Goal: Task Accomplishment & Management: Manage account settings

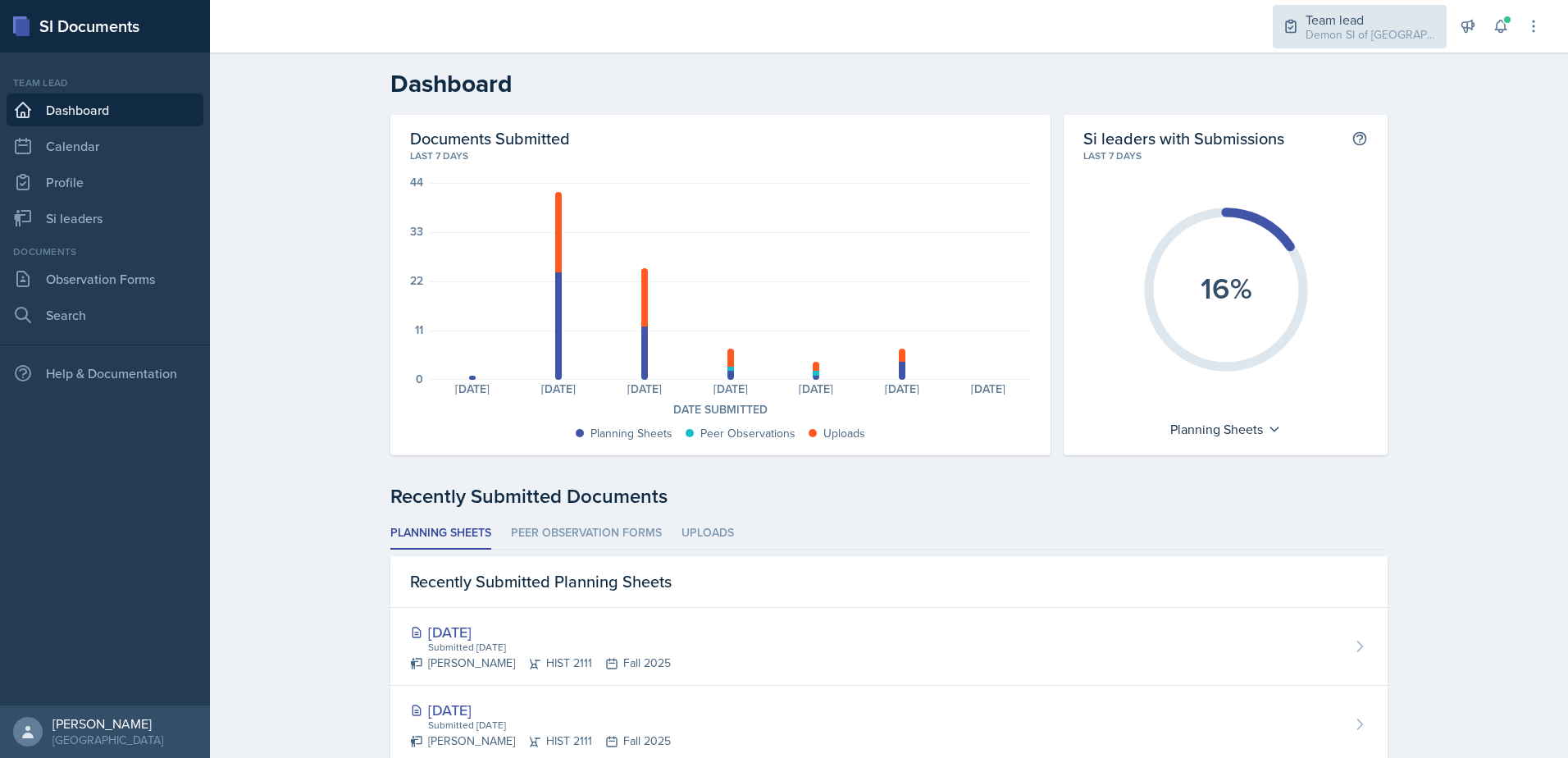
click at [1361, 42] on div "Demon SI of [GEOGRAPHIC_DATA] / Fall 2025" at bounding box center [1372, 35] width 131 height 18
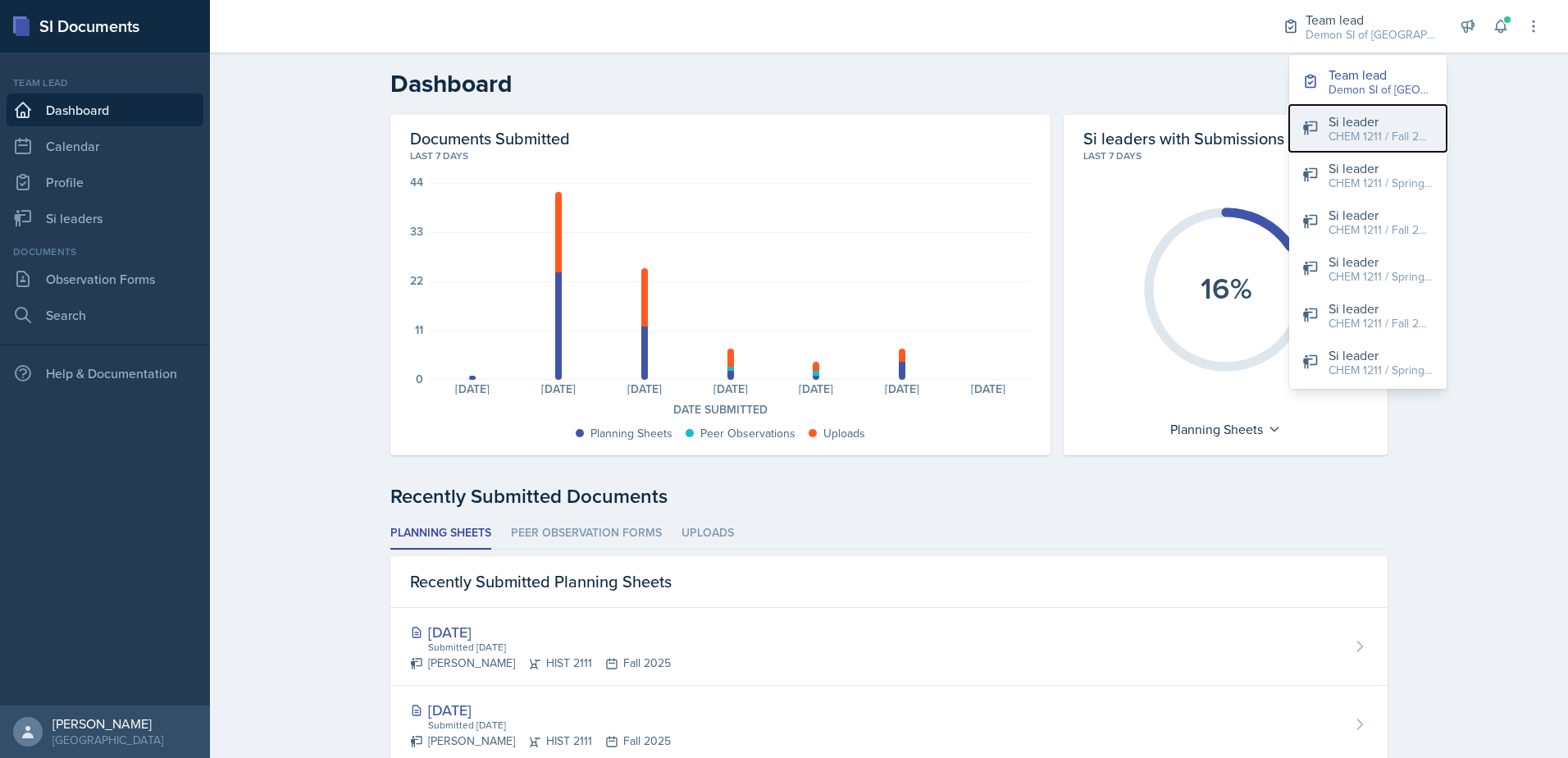
click at [1354, 135] on div "CHEM 1211 / Fall 2025" at bounding box center [1381, 136] width 105 height 18
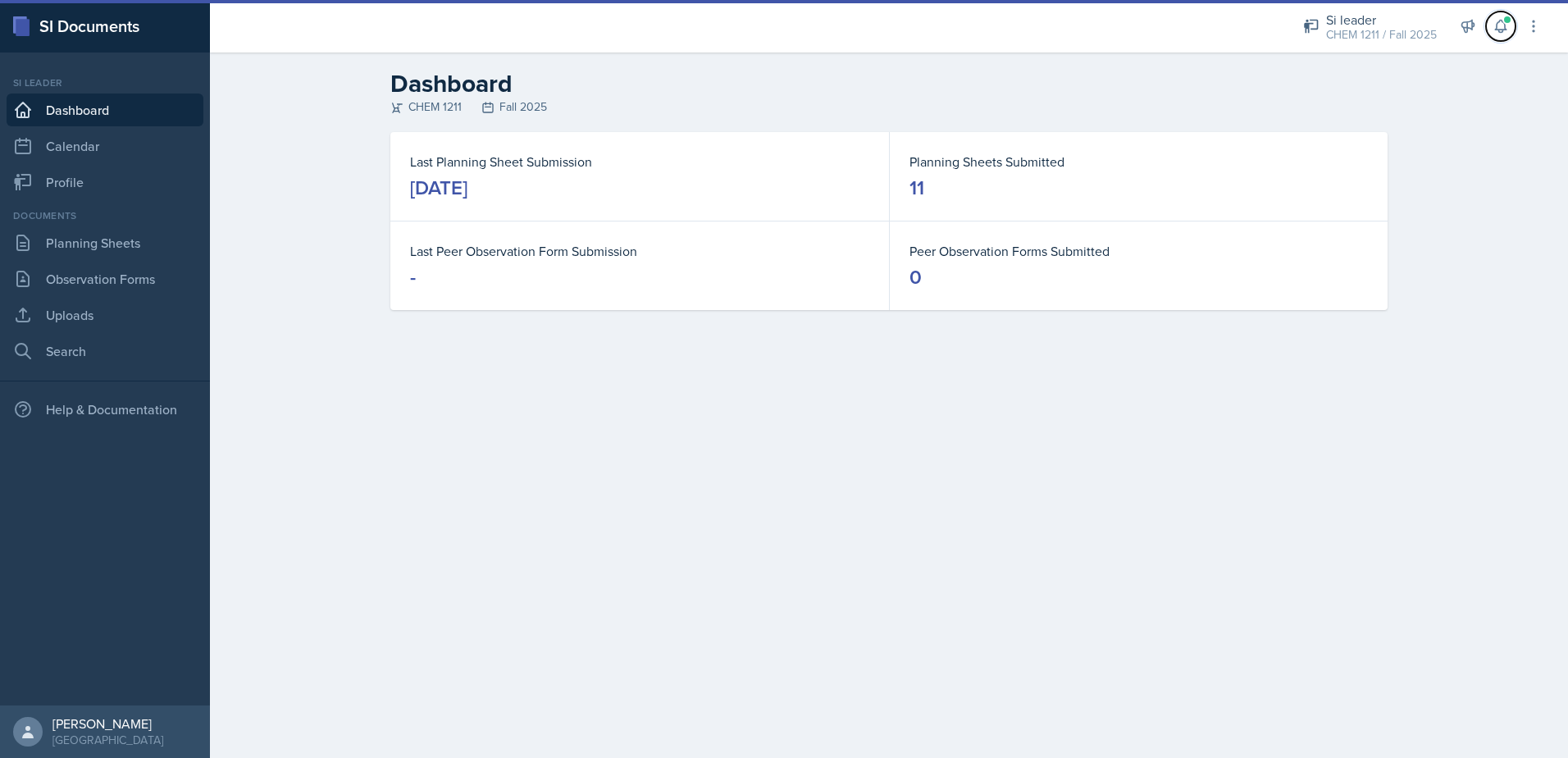
click at [1499, 27] on icon at bounding box center [1500, 26] width 17 height 17
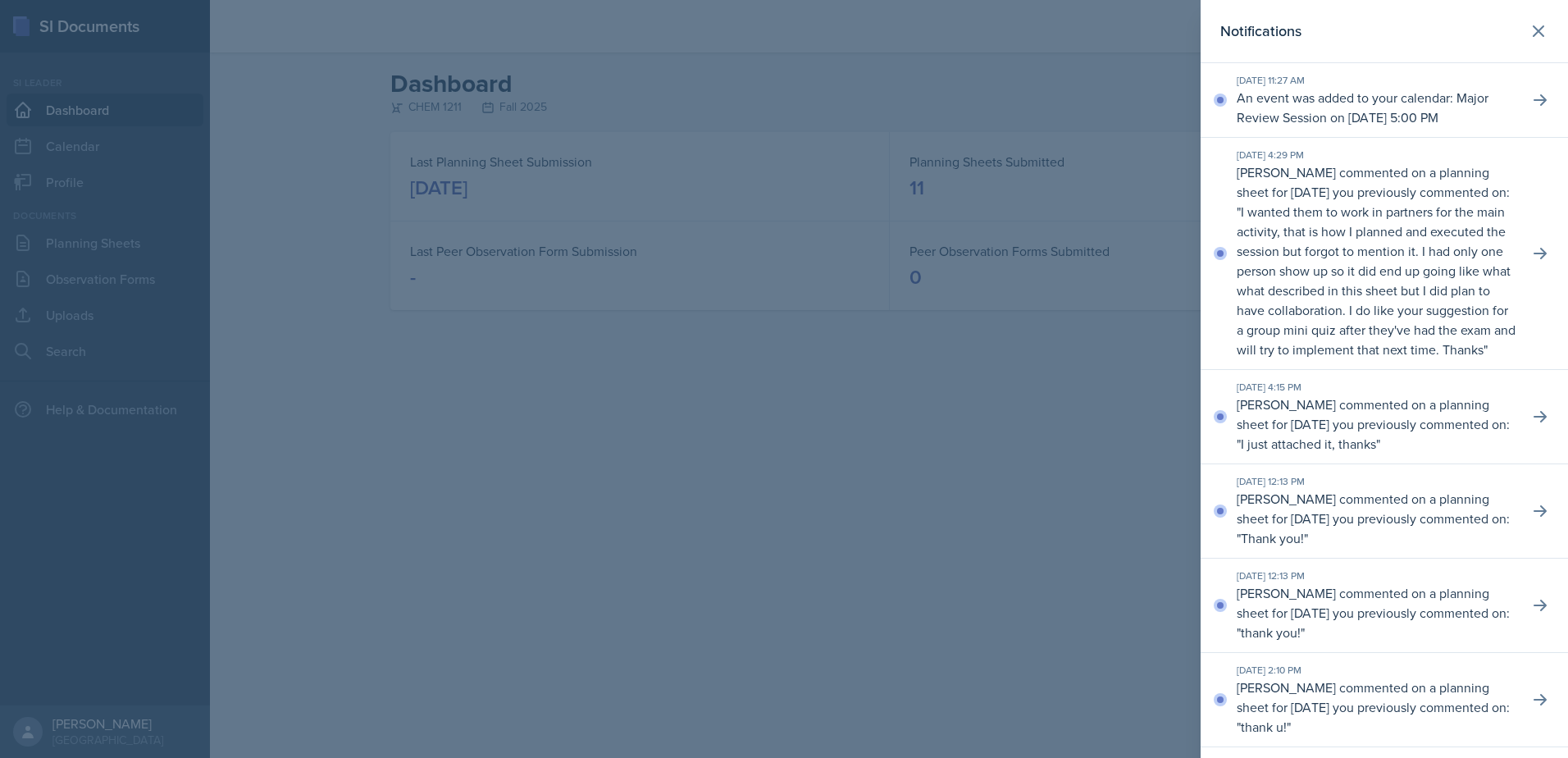
click at [1042, 335] on div at bounding box center [784, 379] width 1568 height 758
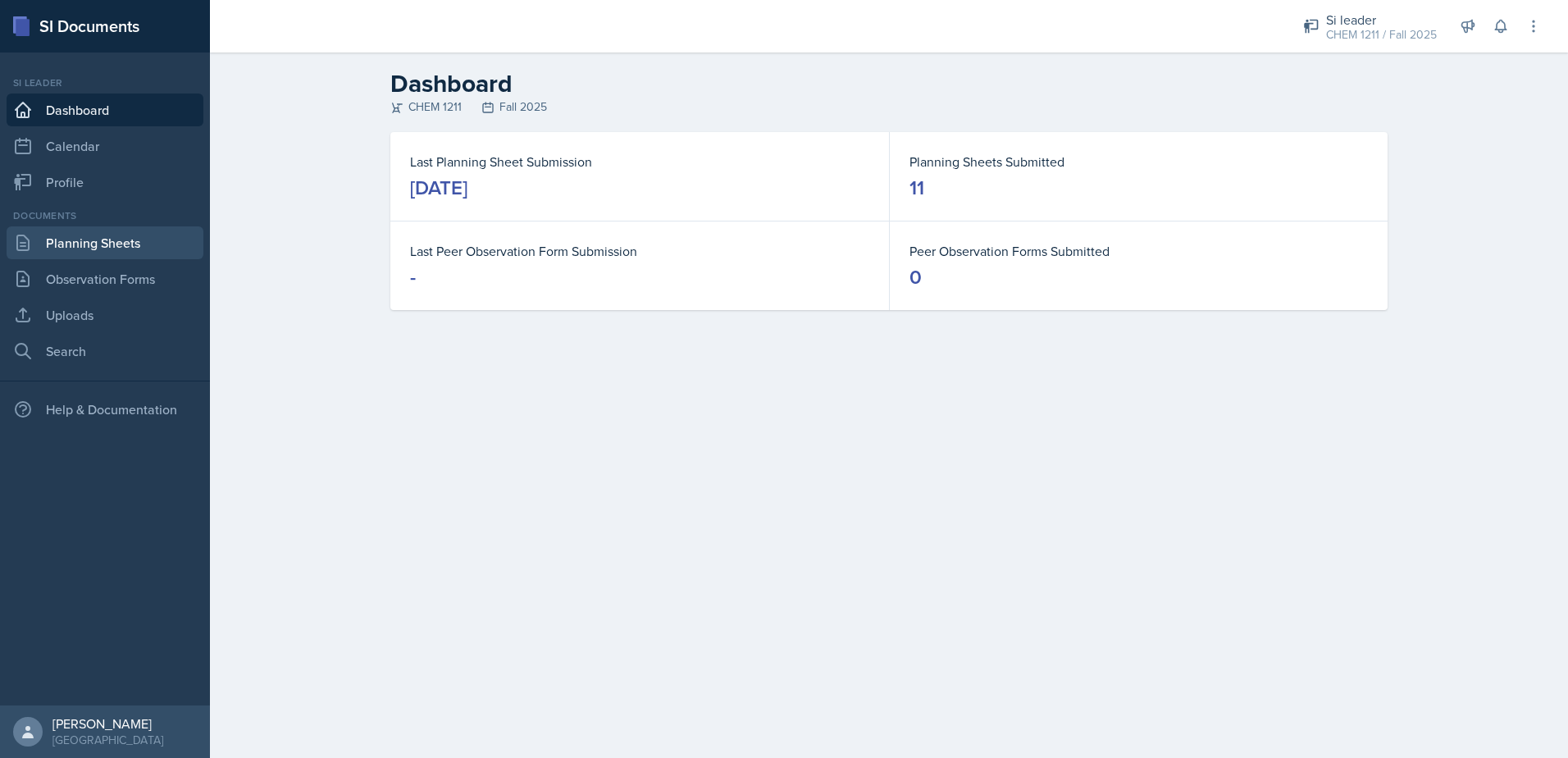
click at [142, 241] on link "Planning Sheets" at bounding box center [105, 243] width 197 height 32
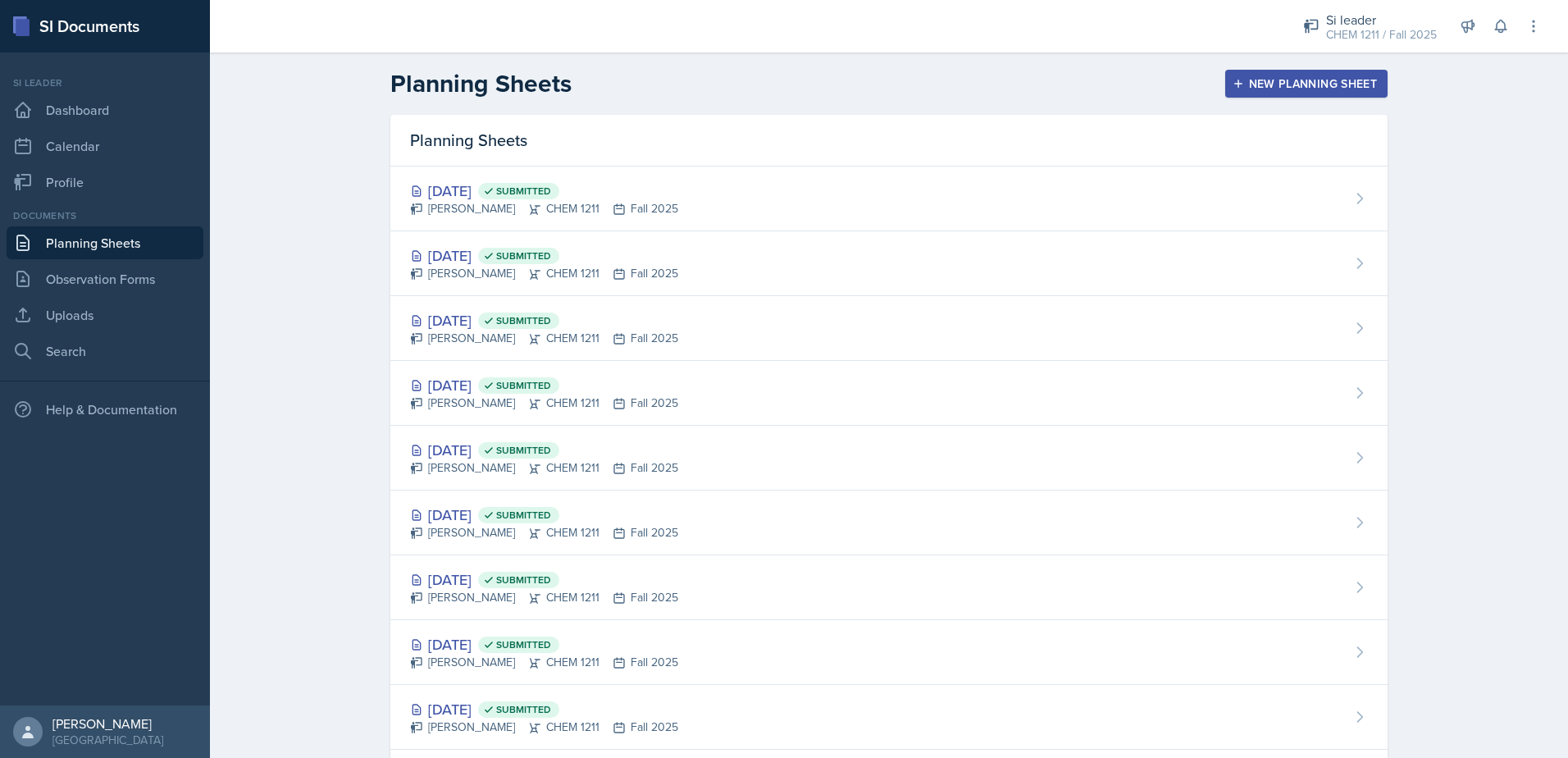
click at [1322, 101] on header "Planning Sheets New Planning Sheet" at bounding box center [889, 83] width 1358 height 63
click at [1321, 92] on button "New Planning Sheet" at bounding box center [1306, 83] width 162 height 27
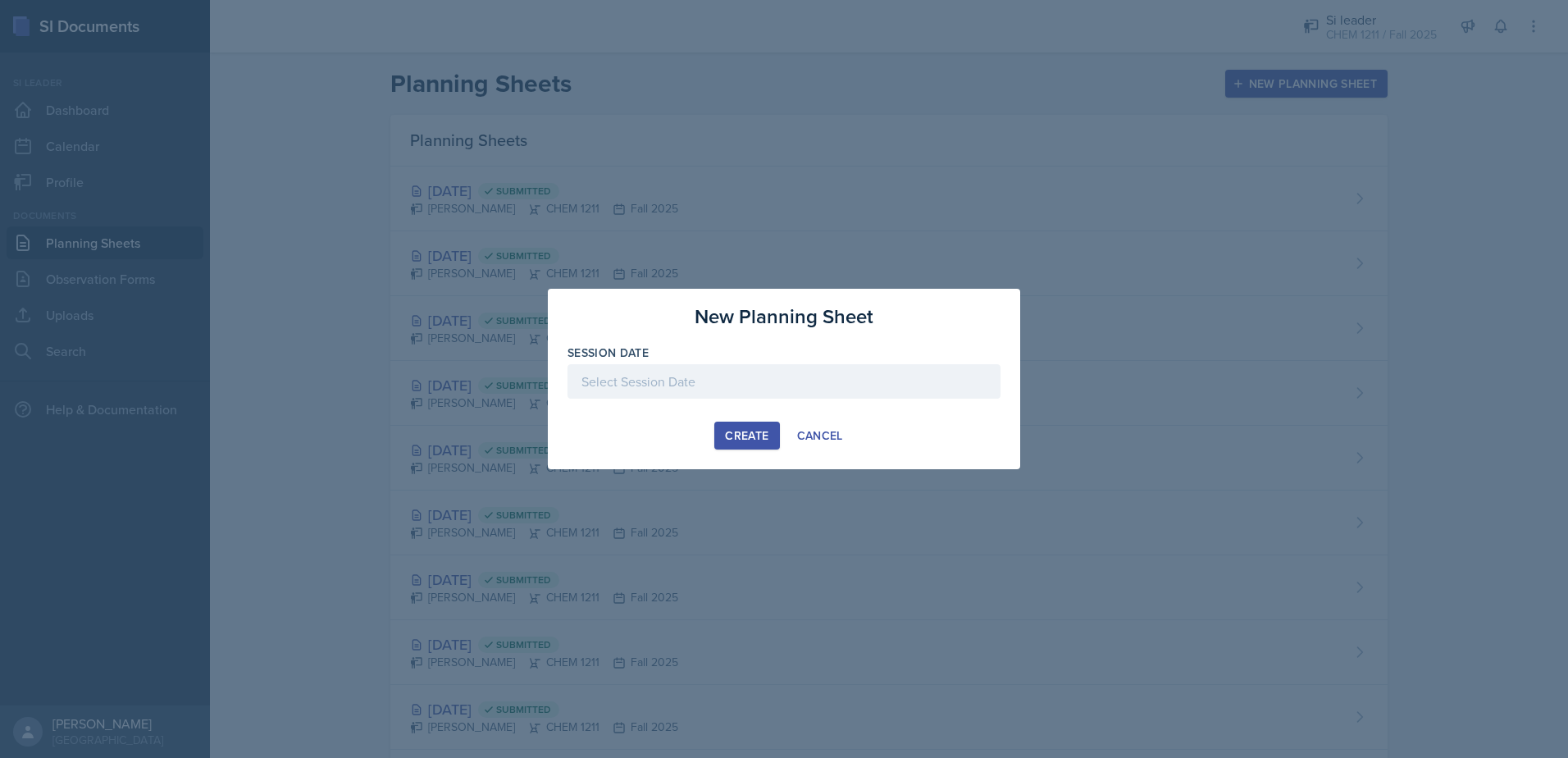
click at [702, 372] on div at bounding box center [783, 381] width 433 height 34
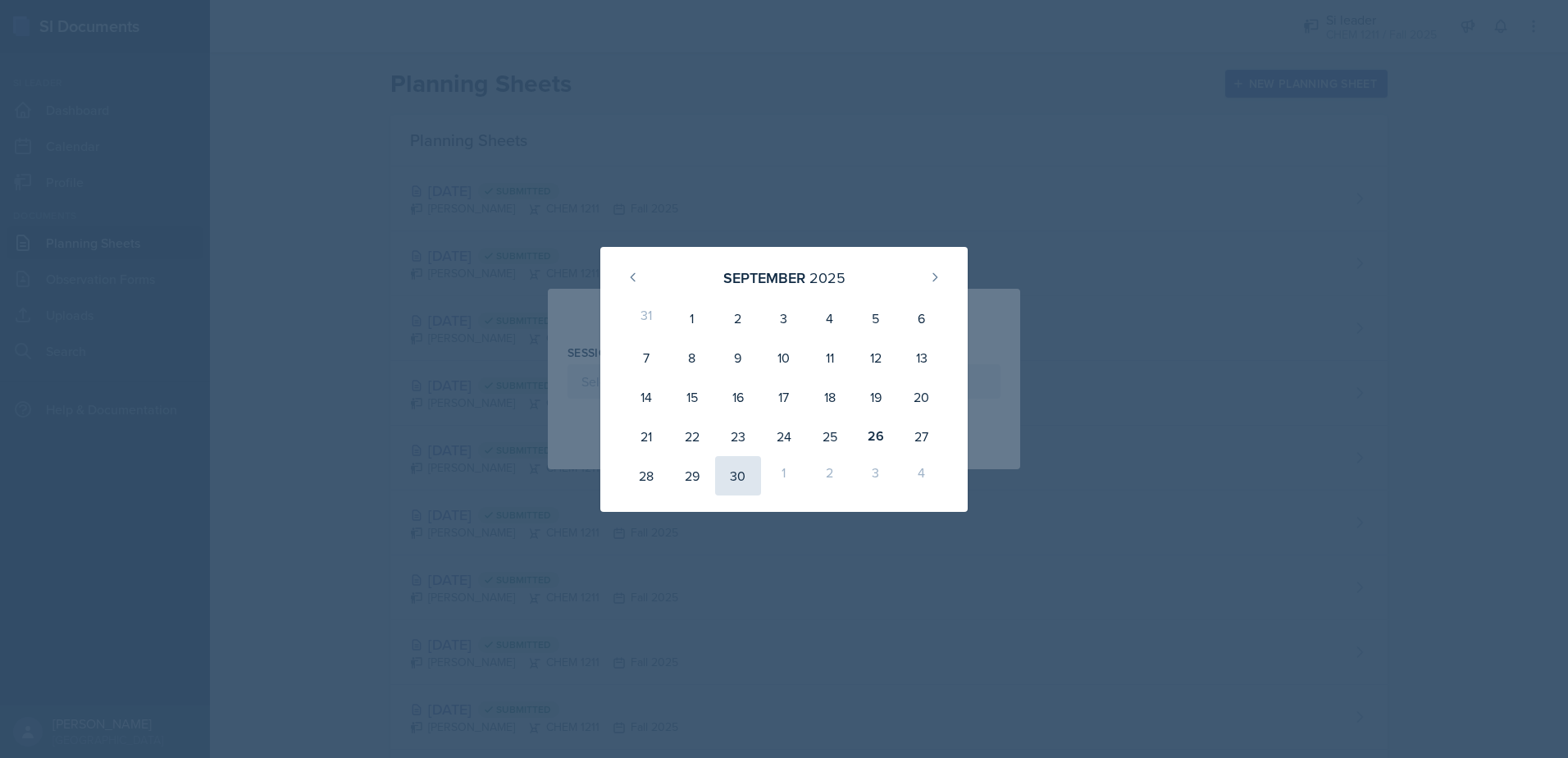
click at [732, 477] on div "30" at bounding box center [738, 476] width 46 height 39
type input "[DATE]"
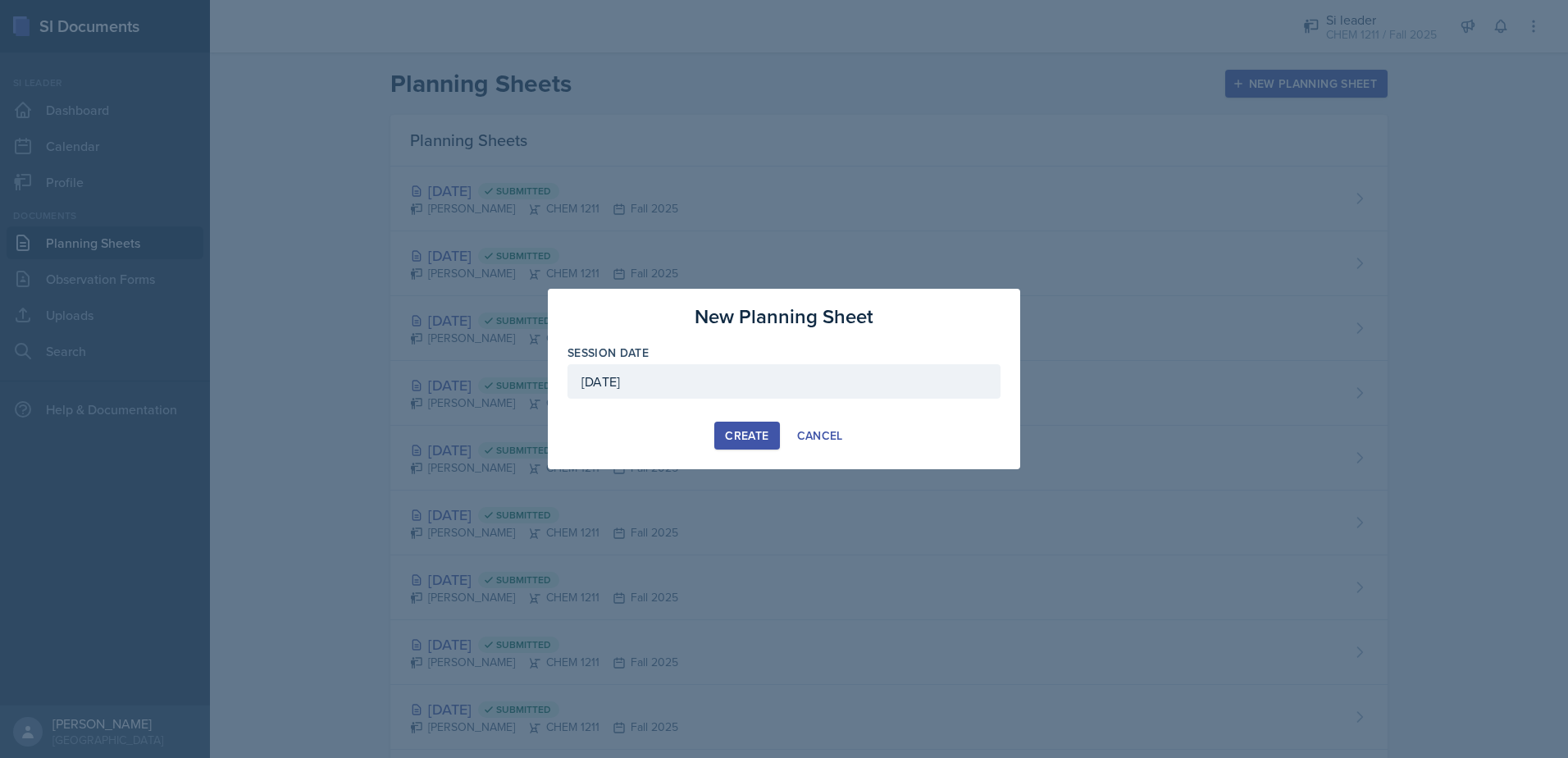
click at [755, 442] on div "Create" at bounding box center [747, 435] width 43 height 13
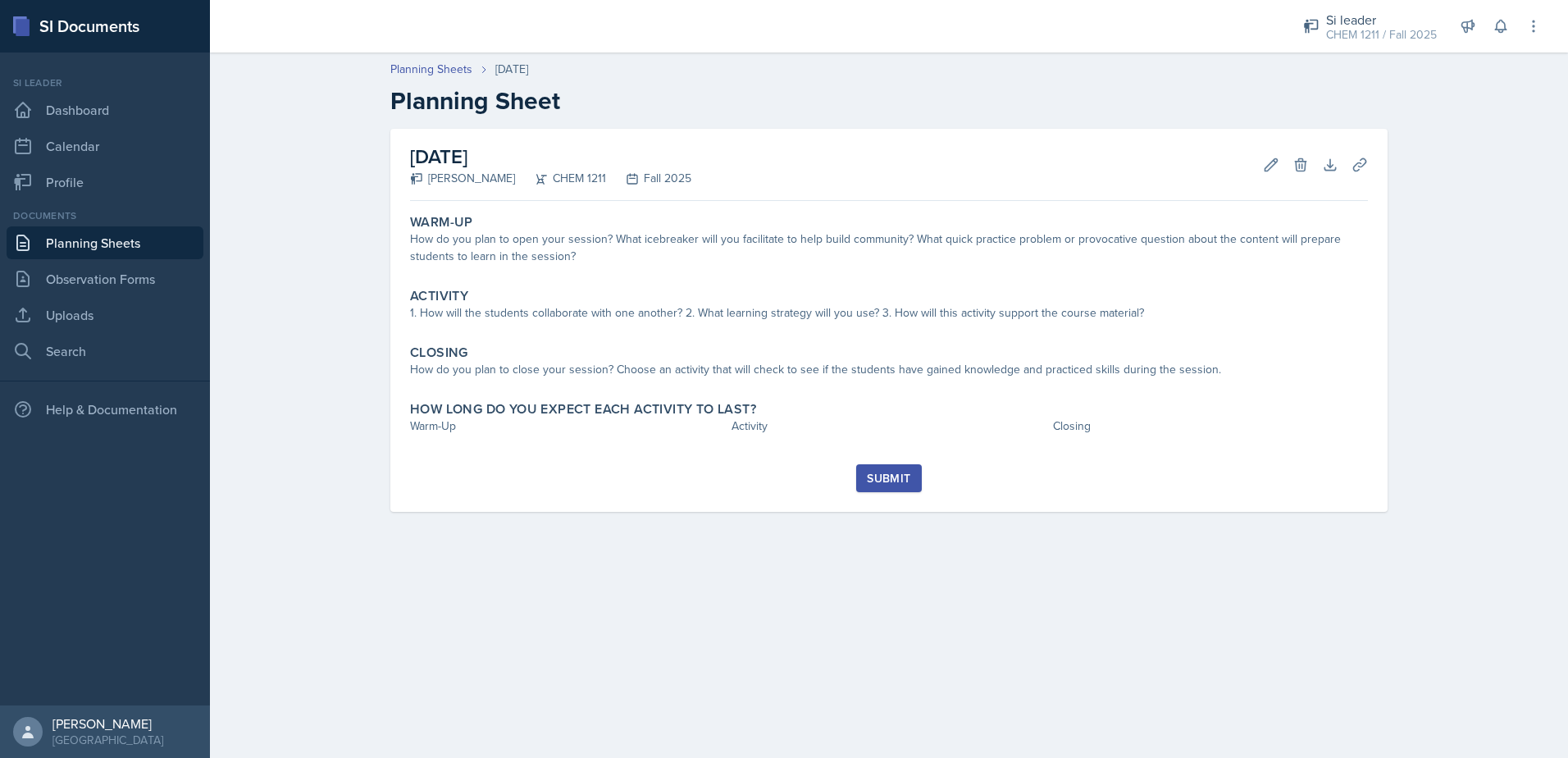
click at [159, 241] on link "Planning Sheets" at bounding box center [105, 243] width 197 height 32
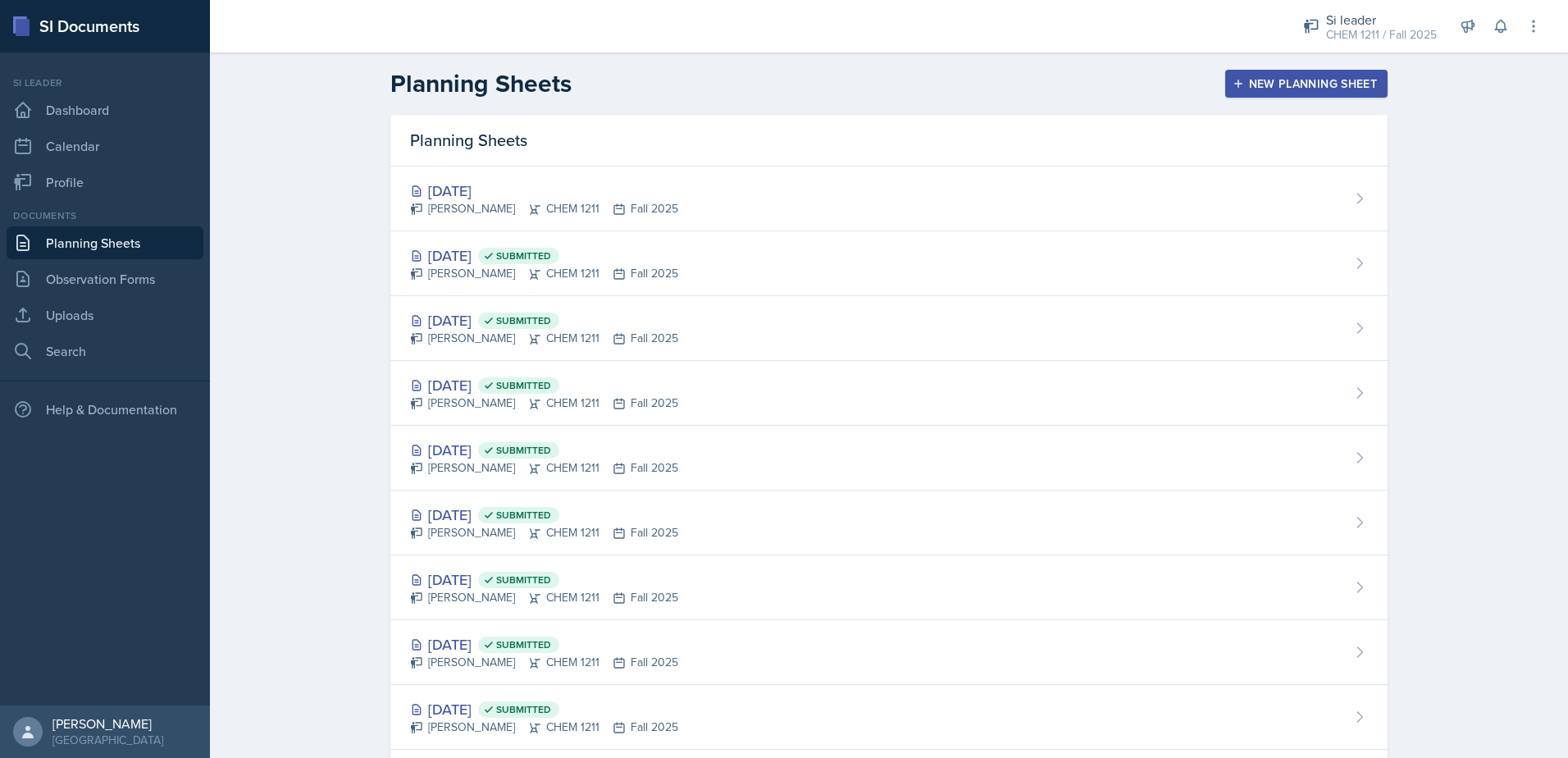
click at [1309, 90] on div "New Planning Sheet" at bounding box center [1307, 83] width 141 height 13
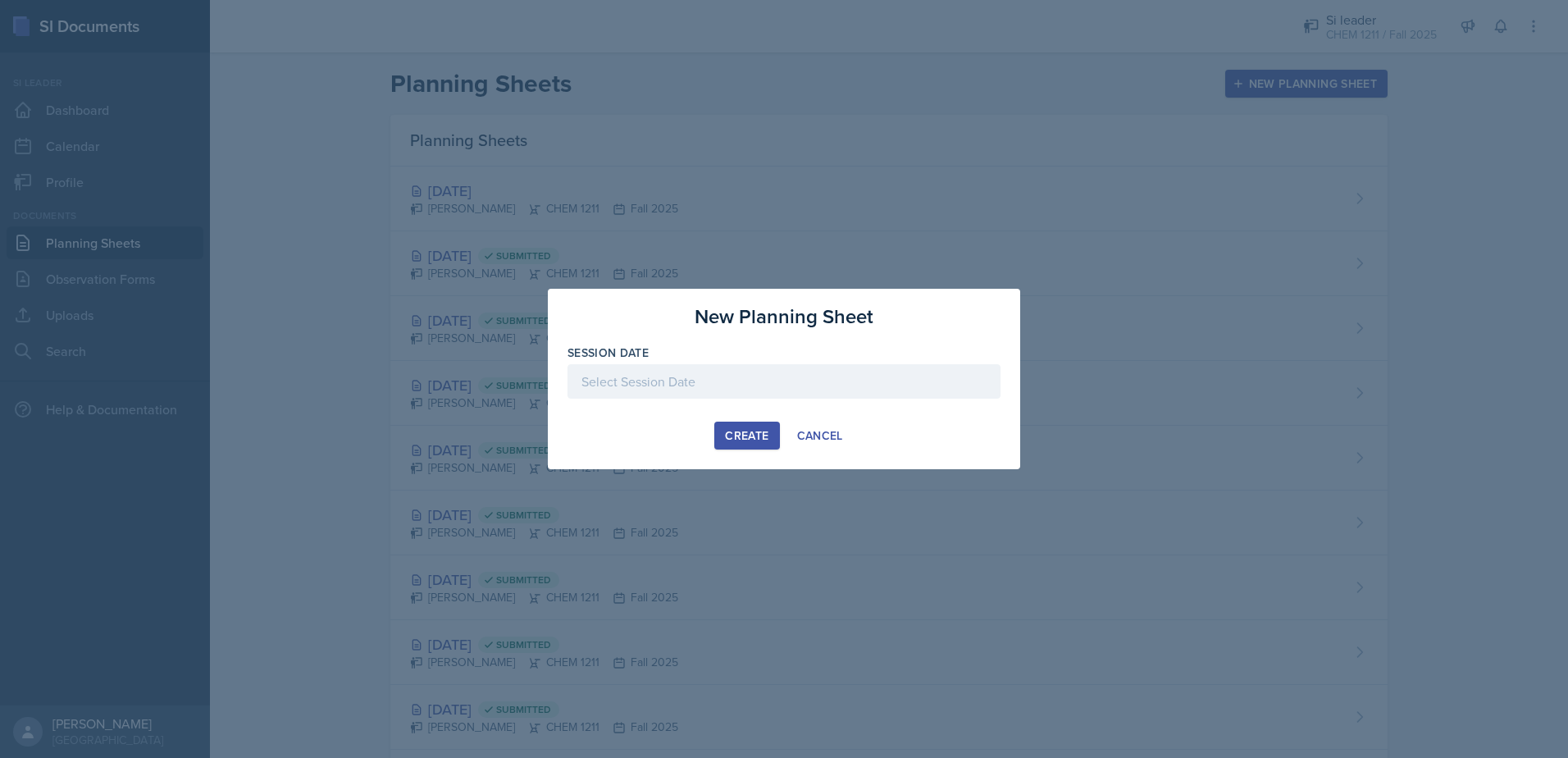
click at [664, 385] on div at bounding box center [783, 381] width 433 height 34
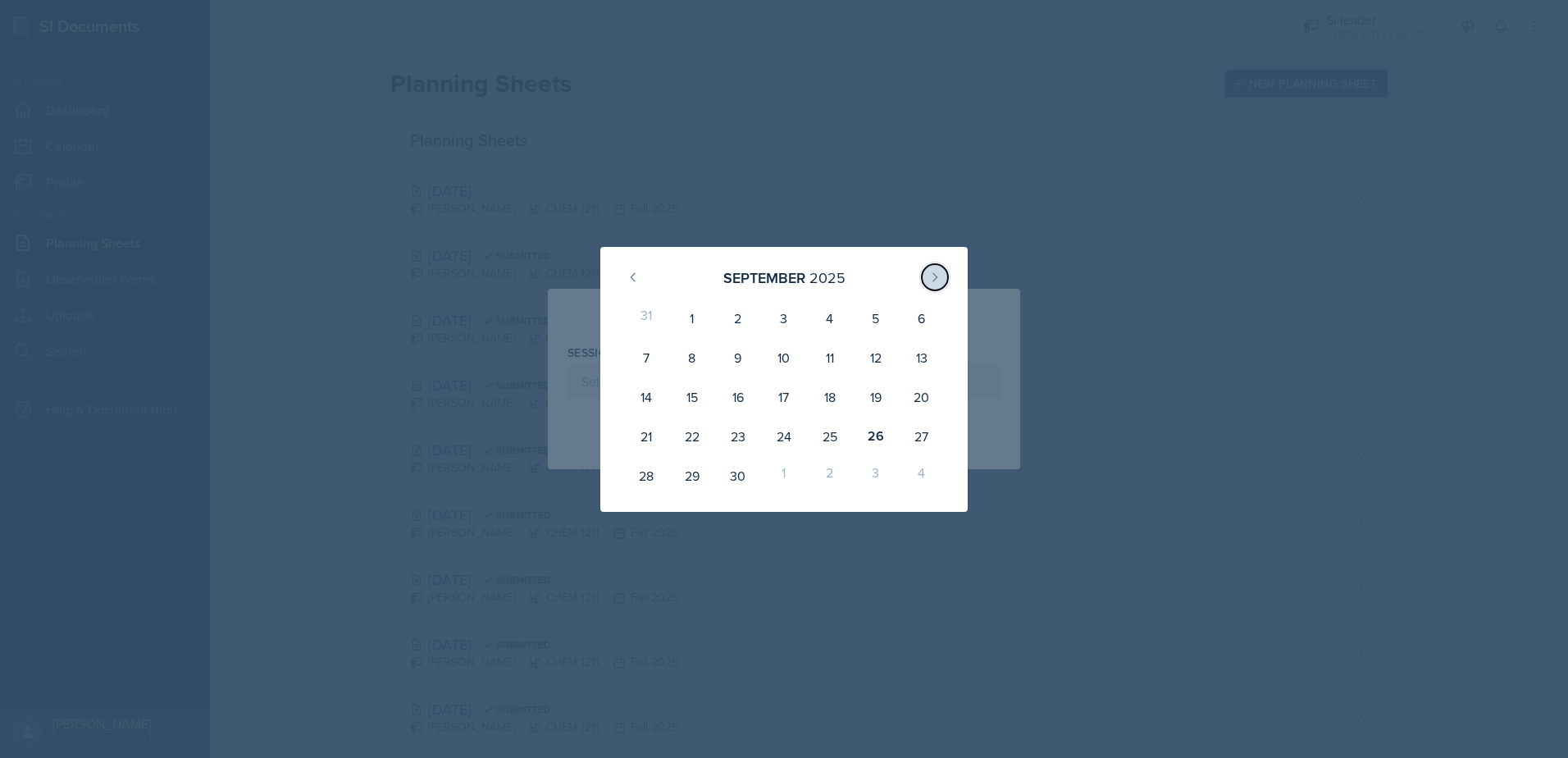
click at [930, 273] on icon at bounding box center [934, 277] width 13 height 13
click at [776, 312] on div "1" at bounding box center [784, 318] width 46 height 39
type input "[DATE]"
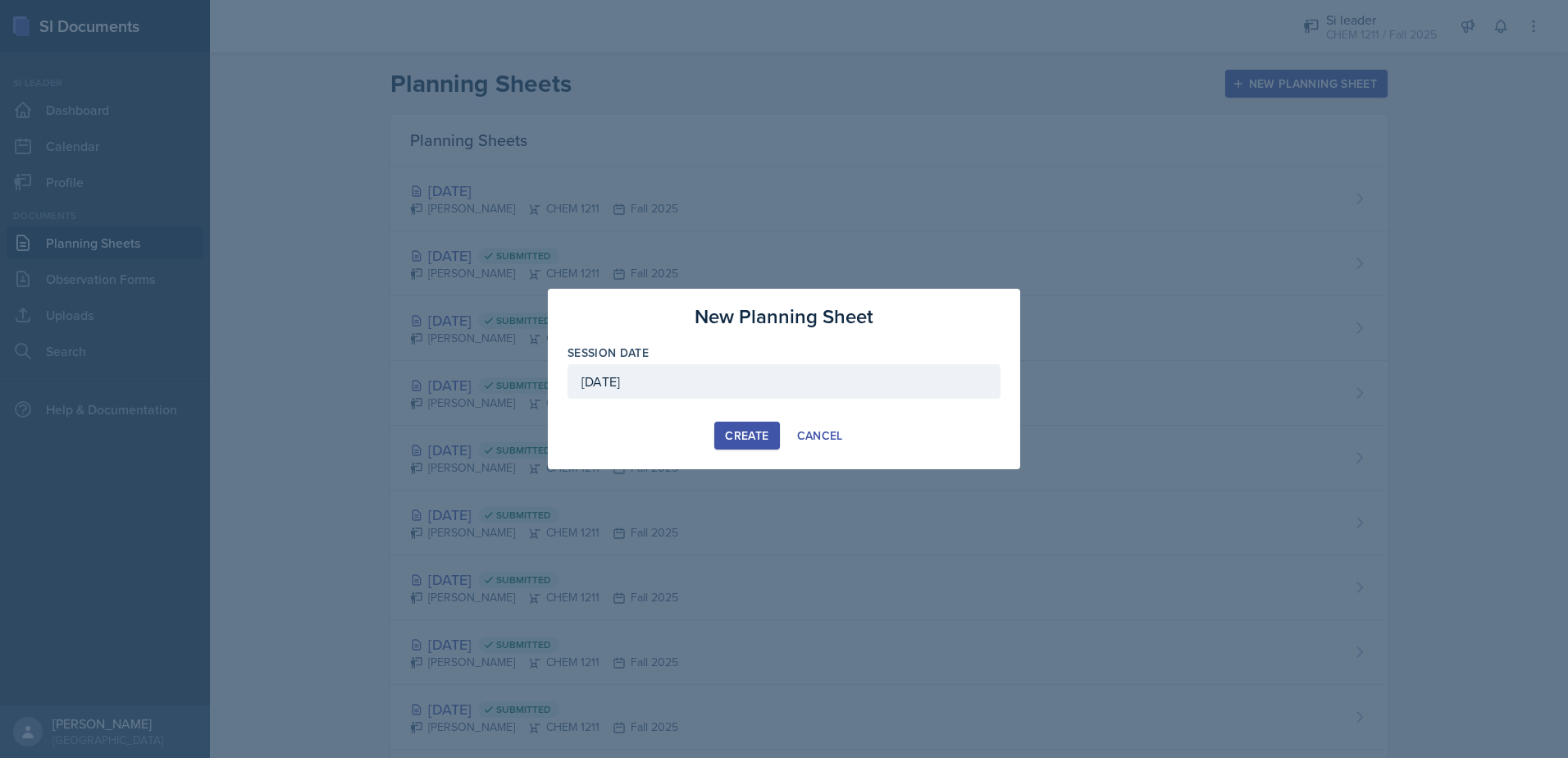
click at [765, 453] on div "New Planning Sheet Session Date [DATE] [DATE] 28 29 30 1 2 3 4 5 6 7 8 9 10 11 …" at bounding box center [783, 379] width 472 height 181
click at [761, 439] on div "Create" at bounding box center [747, 435] width 43 height 13
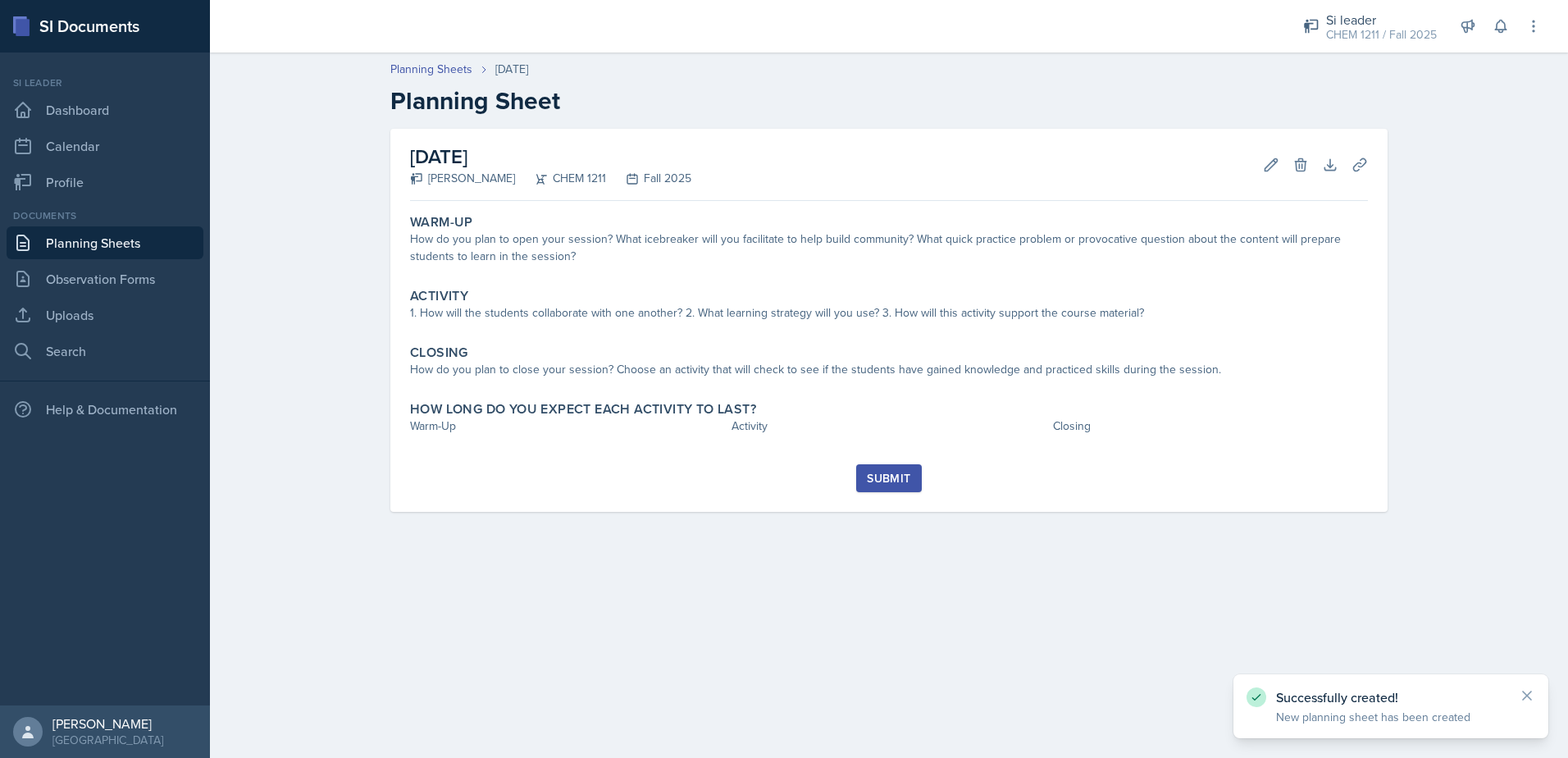
click at [1011, 644] on main "Planning Sheets [DATE] Planning Sheet [DATE] [PERSON_NAME] CHEM 1211 Fall 2025 …" at bounding box center [889, 405] width 1358 height 706
click at [447, 74] on link "Planning Sheets" at bounding box center [432, 70] width 82 height 18
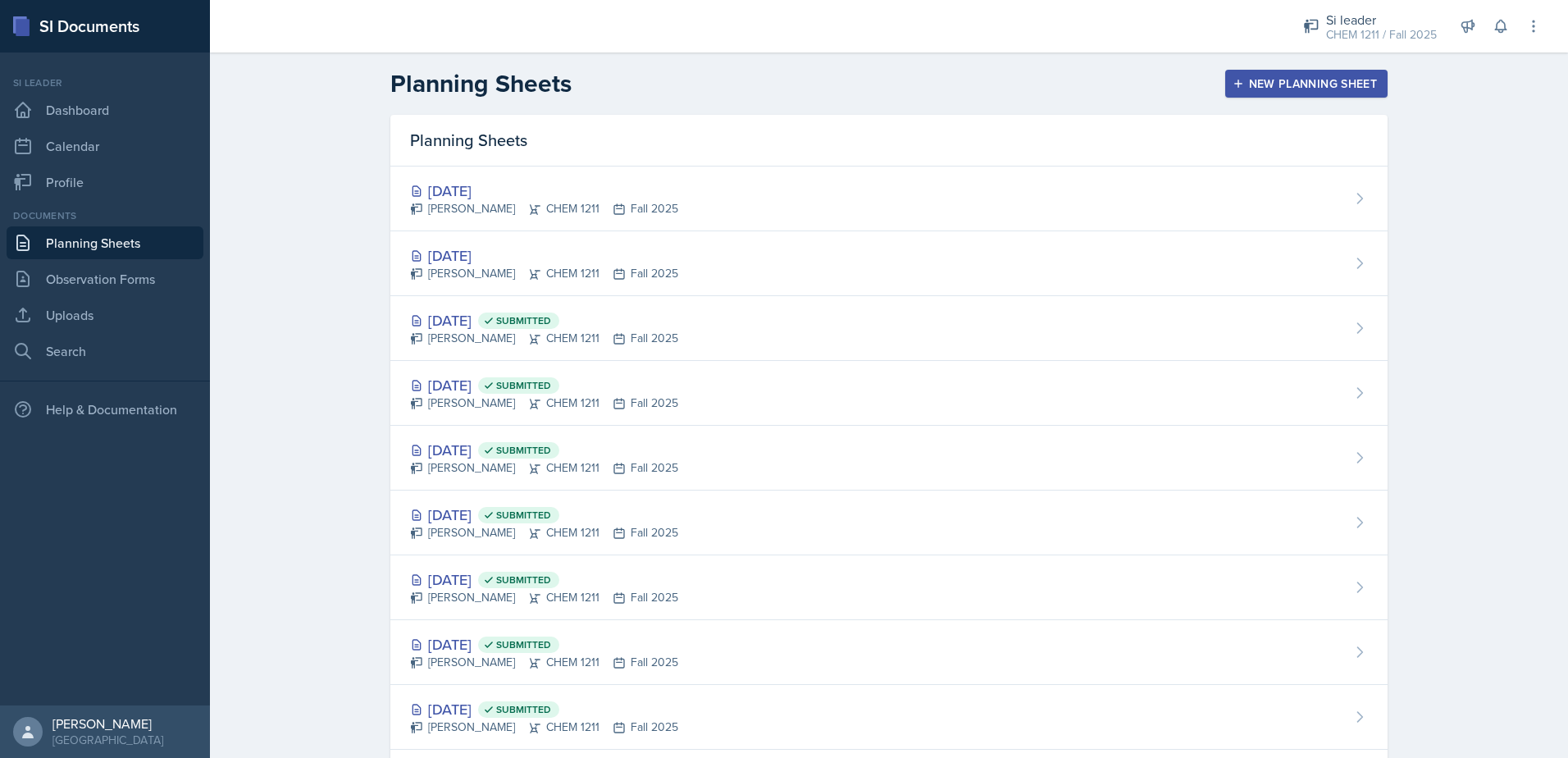
click at [1255, 90] on div "New Planning Sheet" at bounding box center [1307, 83] width 141 height 13
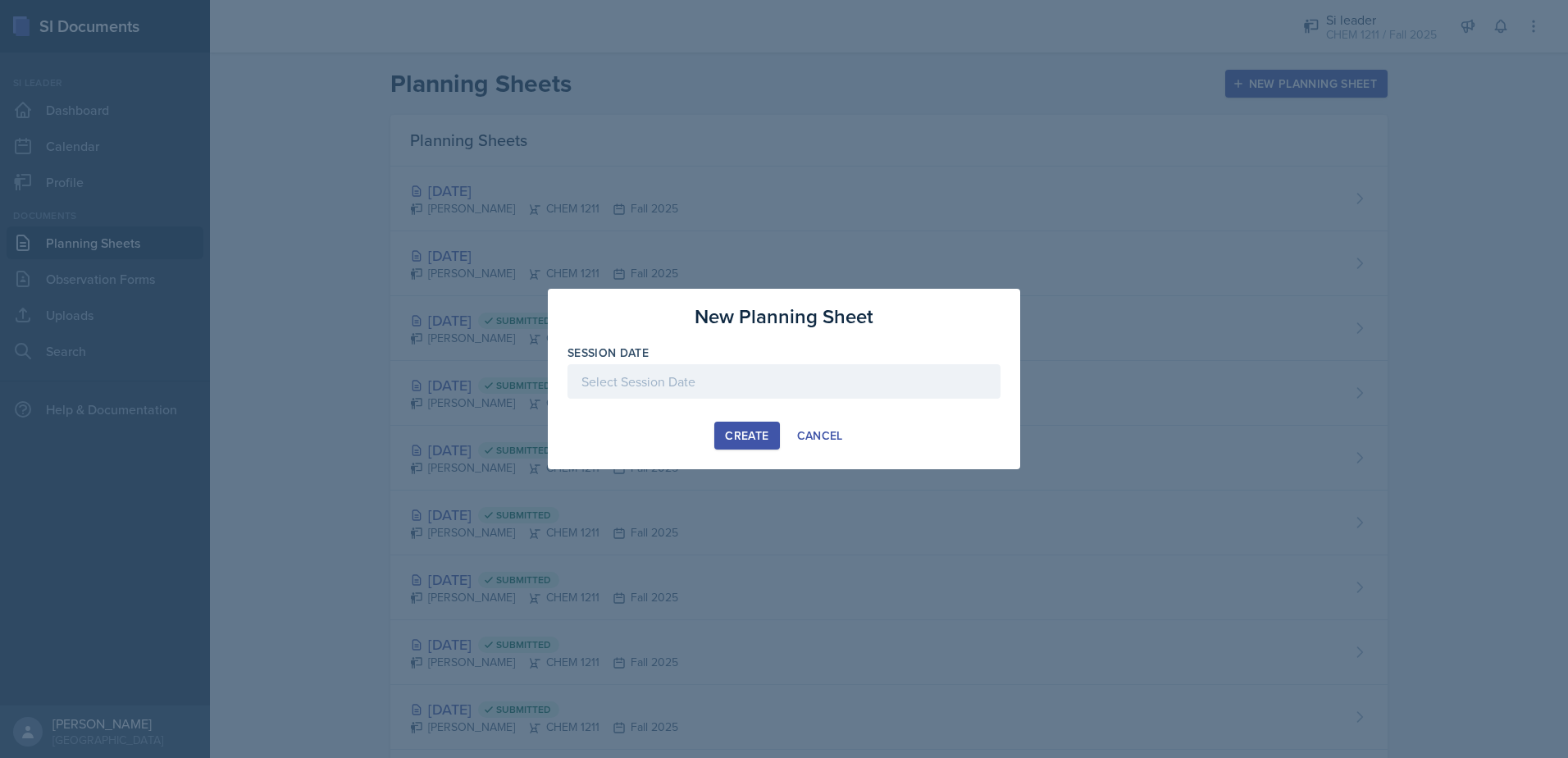
click at [775, 382] on div at bounding box center [783, 381] width 433 height 34
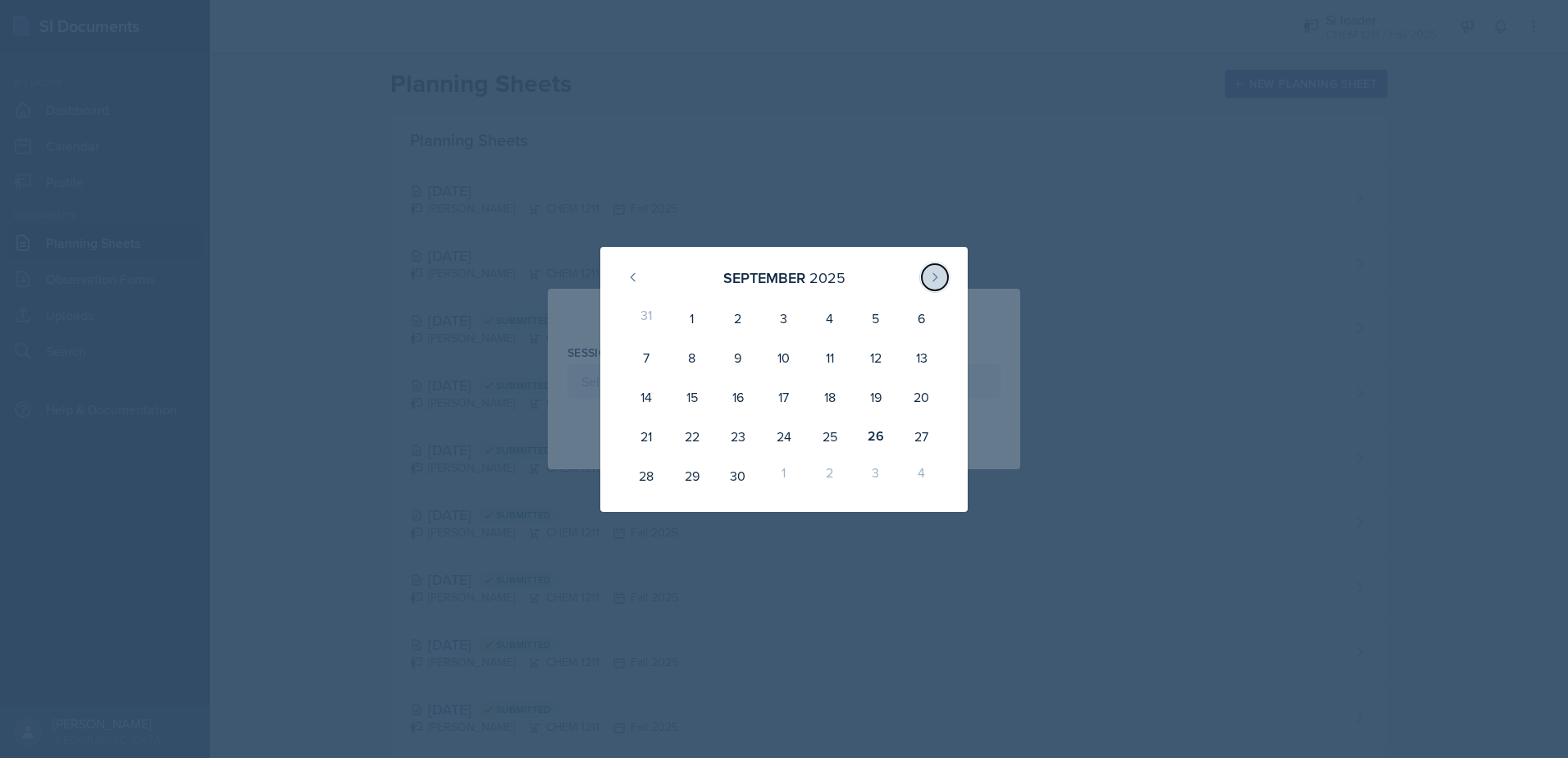
click at [939, 276] on icon at bounding box center [934, 277] width 13 height 13
click at [848, 322] on div "2" at bounding box center [829, 318] width 46 height 39
type input "[DATE]"
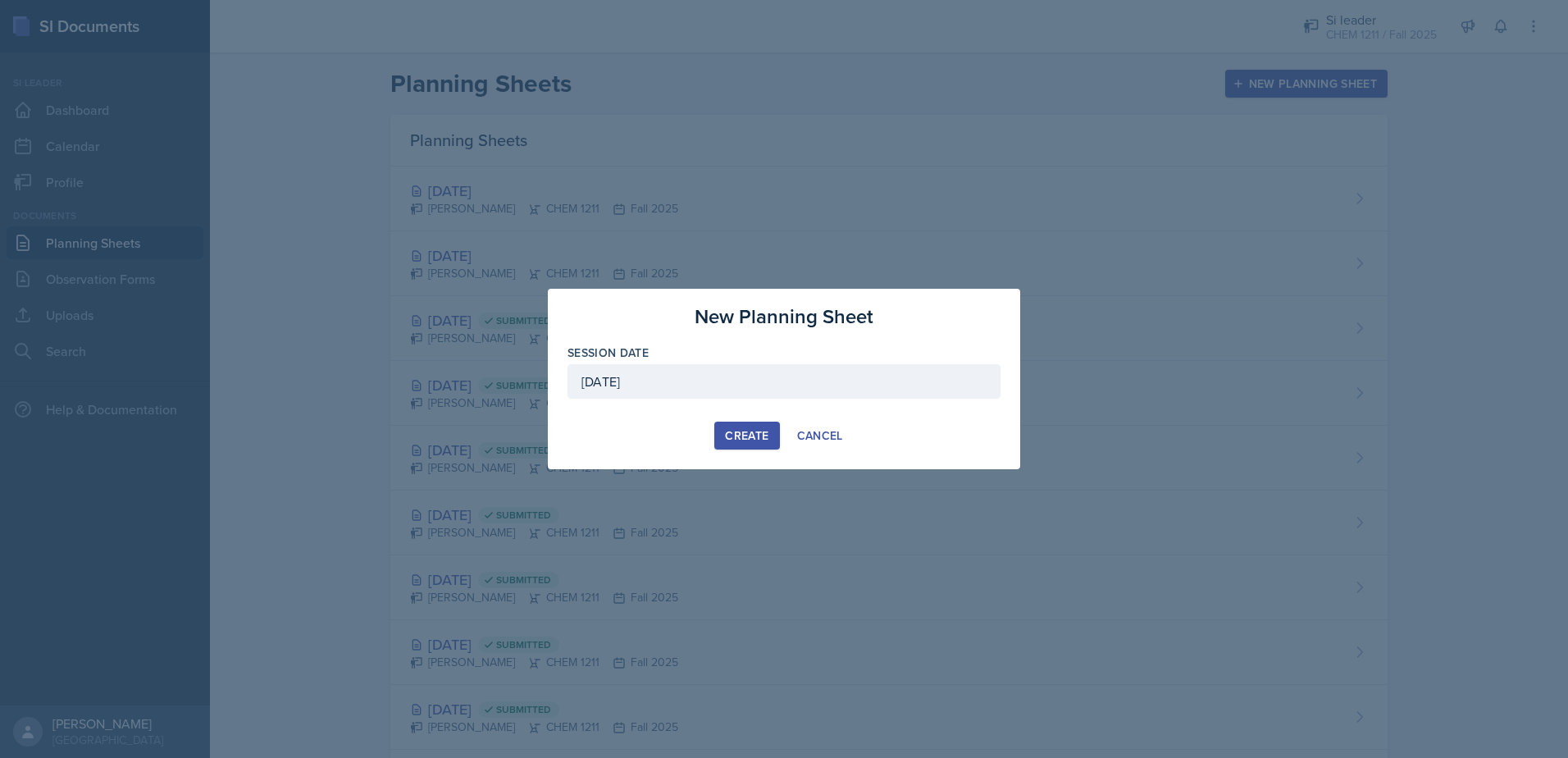
click at [733, 426] on button "Create" at bounding box center [747, 436] width 65 height 27
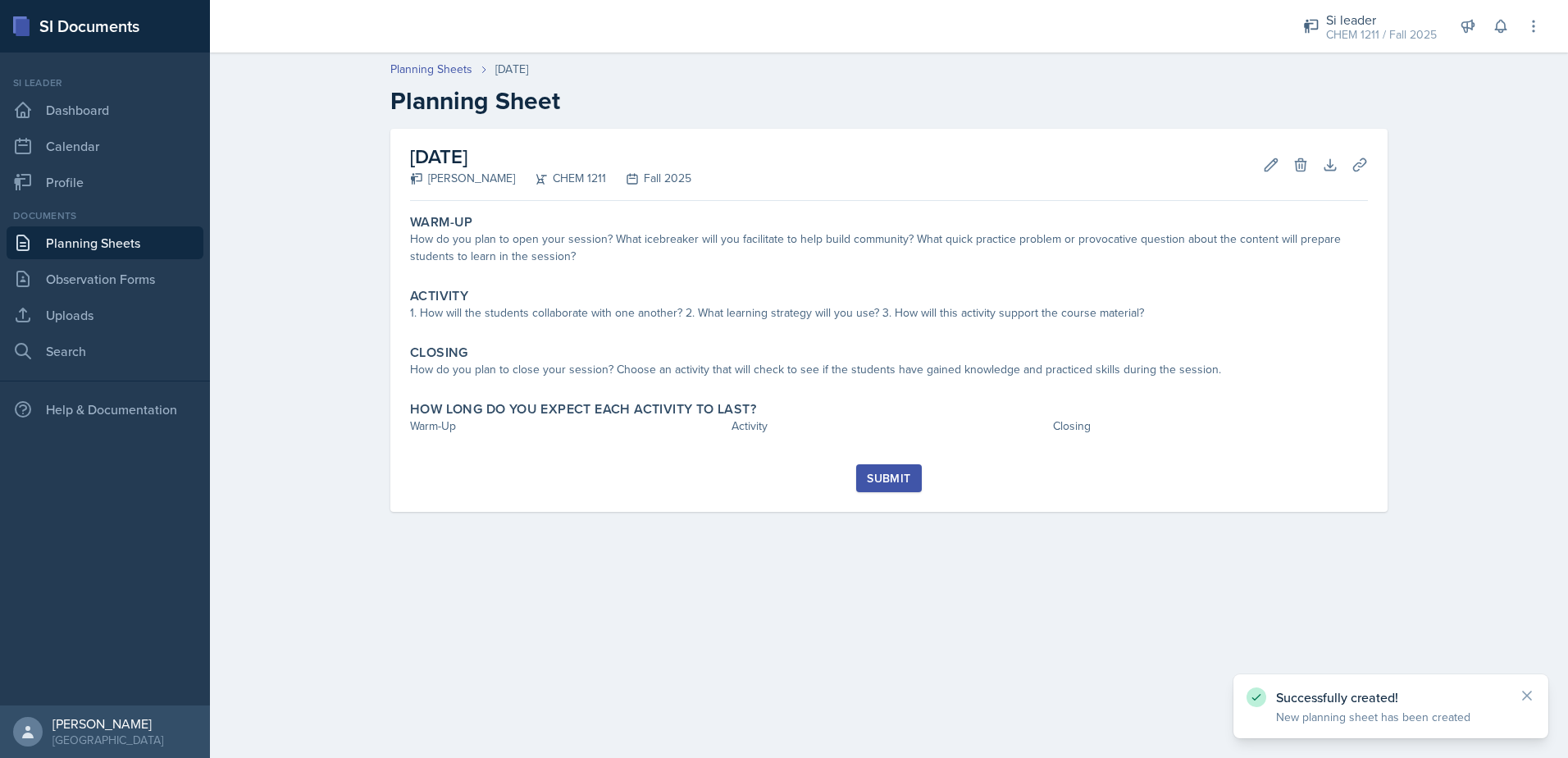
click at [152, 235] on link "Planning Sheets" at bounding box center [105, 243] width 197 height 32
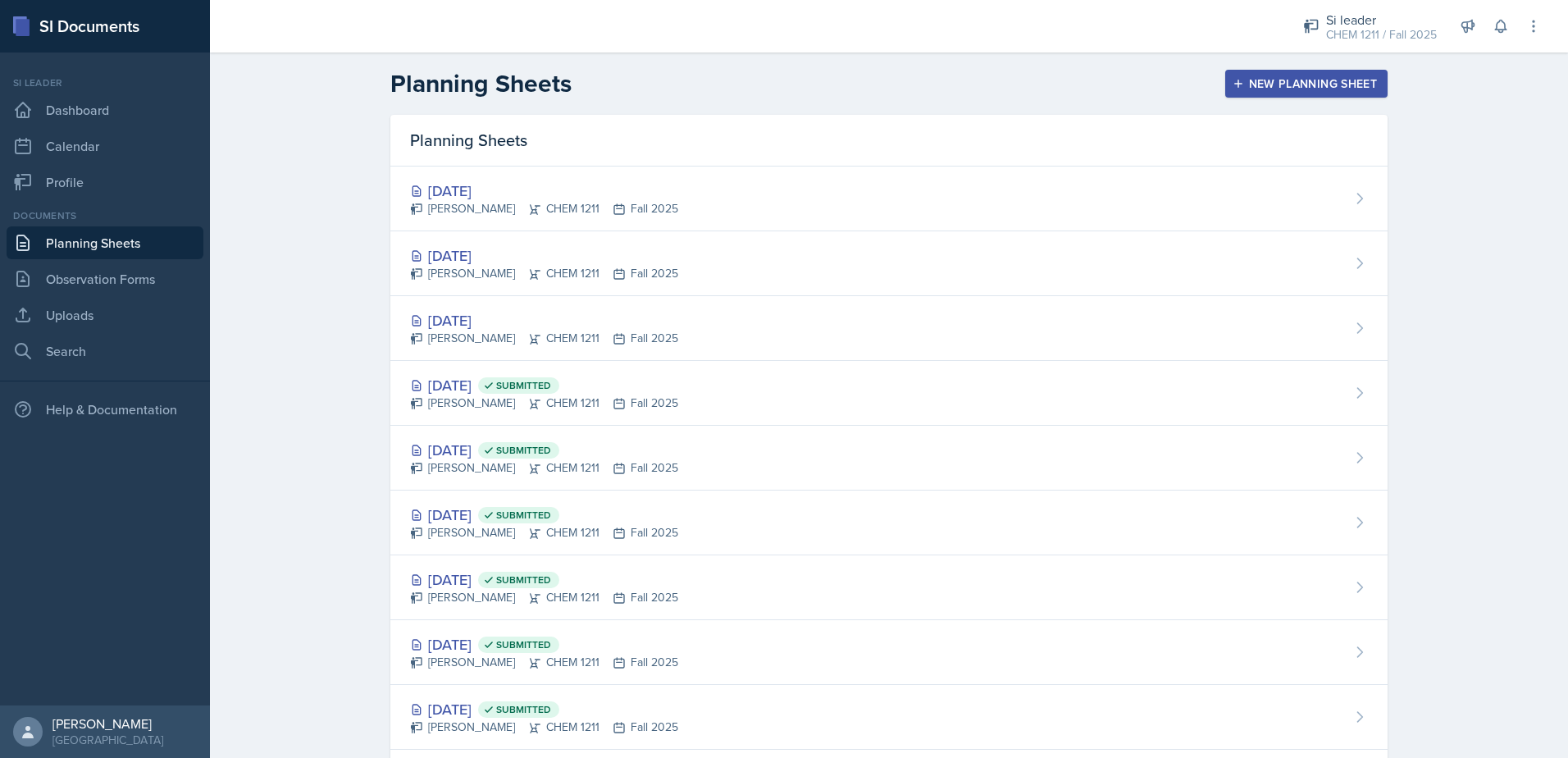
click at [477, 243] on div "[DATE] [PERSON_NAME] CHEM 1211 Fall 2025" at bounding box center [889, 264] width 997 height 65
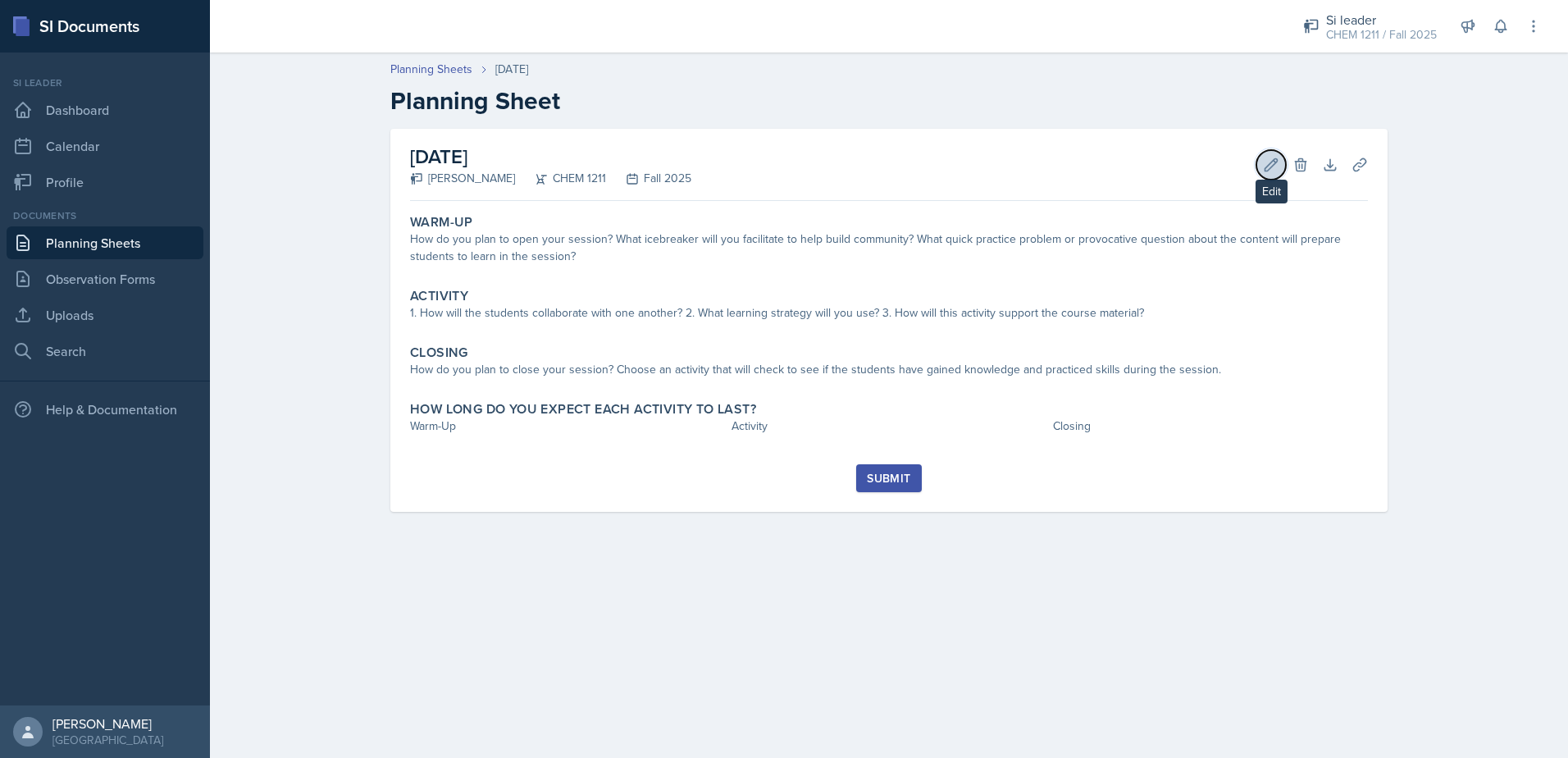
click at [1280, 168] on button "Edit" at bounding box center [1271, 165] width 29 height 29
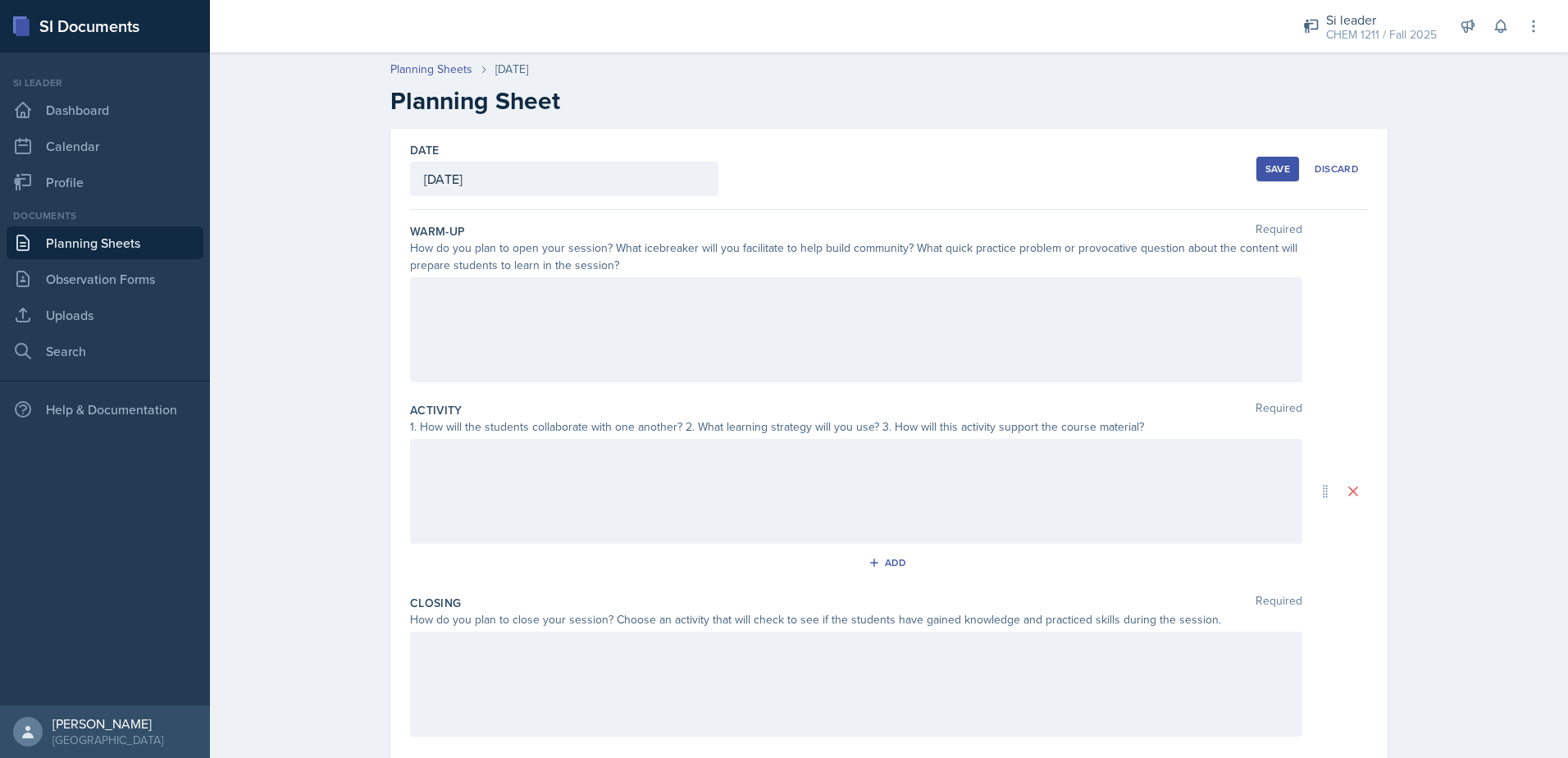
click at [652, 297] on div at bounding box center [856, 329] width 892 height 105
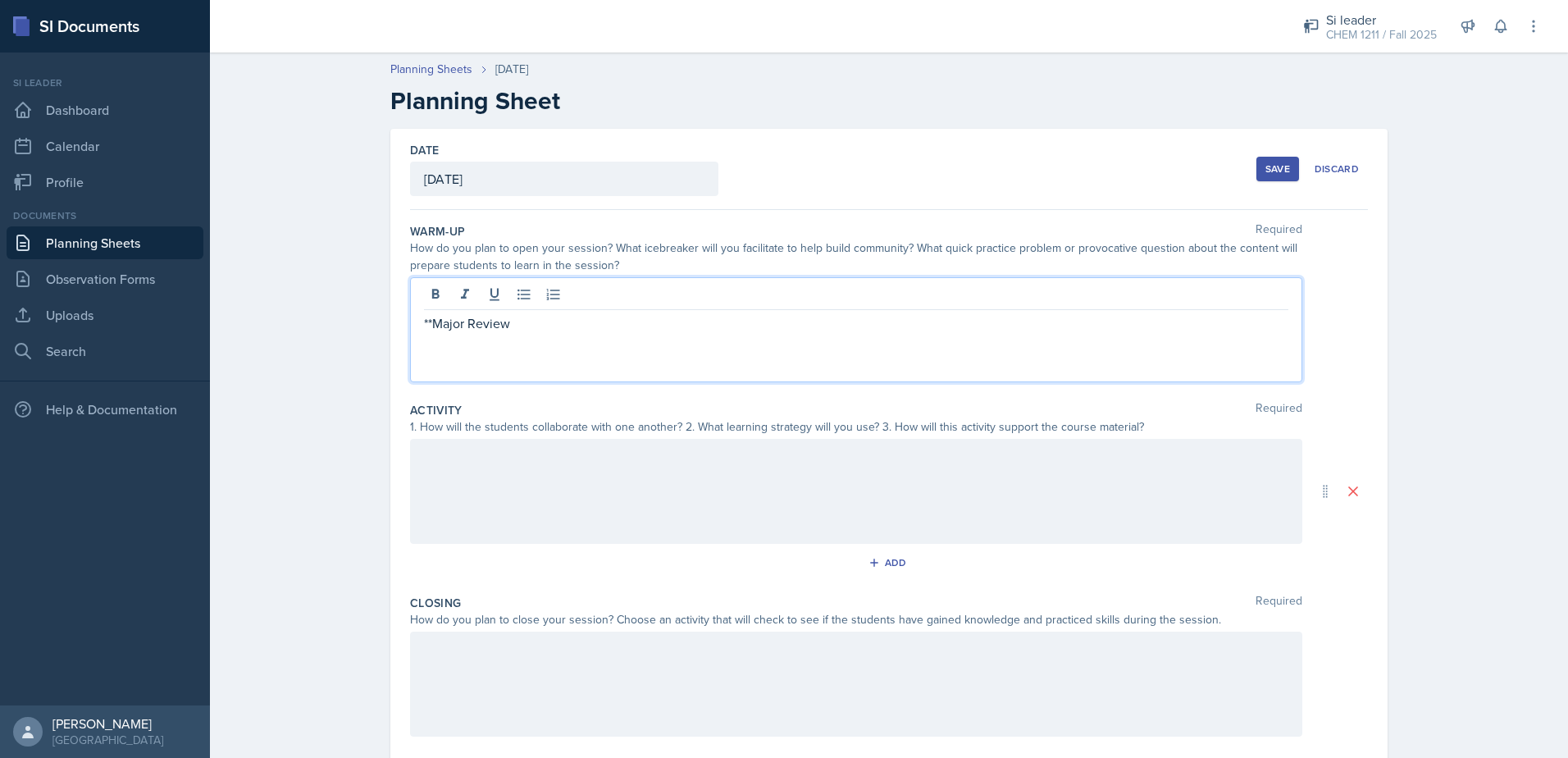
click at [1281, 164] on div "Save" at bounding box center [1278, 168] width 25 height 13
